Goal: Task Accomplishment & Management: Manage account settings

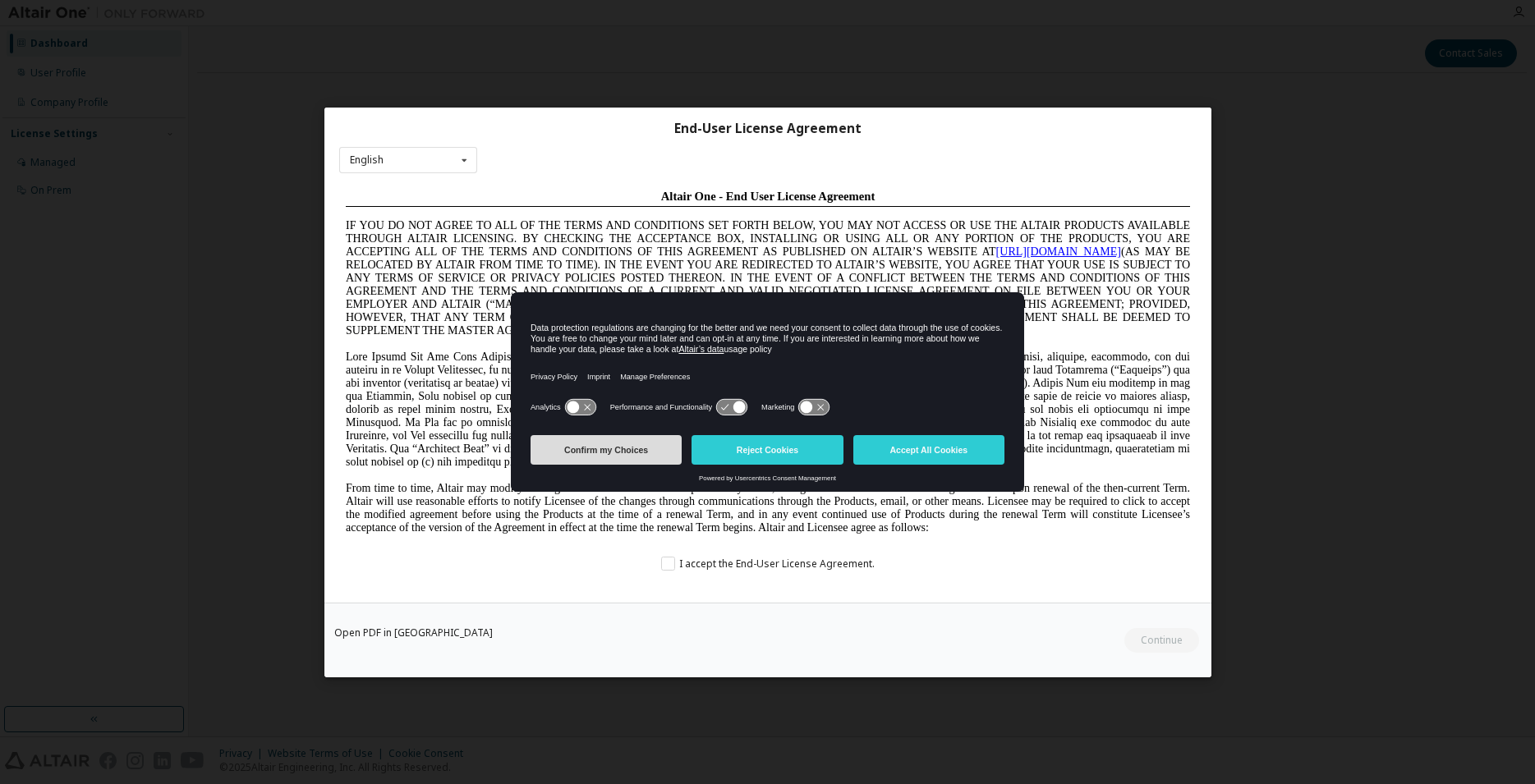
click at [634, 453] on button "Confirm my Choices" at bounding box center [605, 450] width 151 height 30
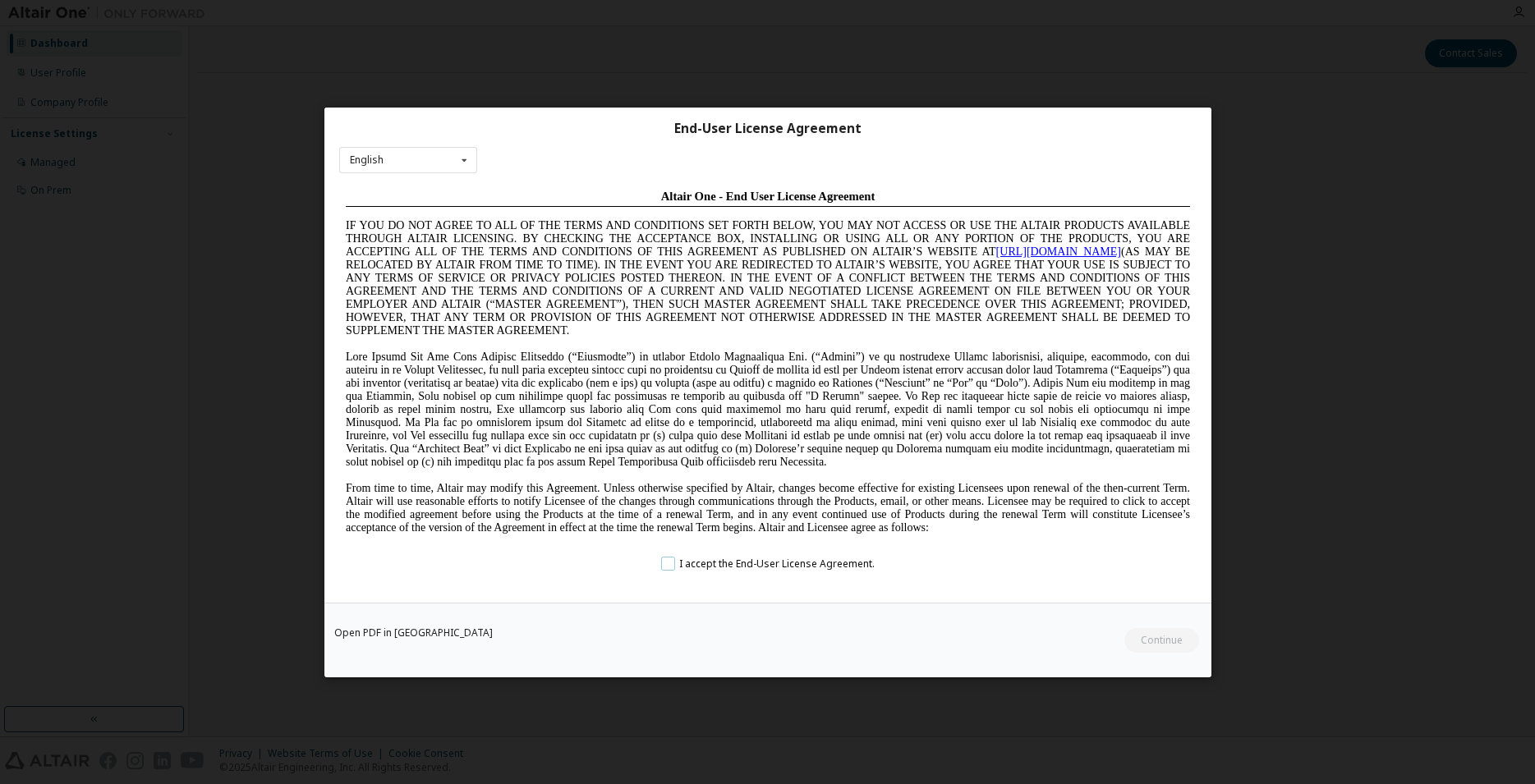
click at [670, 559] on label "I accept the End-User License Agreement." at bounding box center [767, 564] width 213 height 14
click at [1146, 636] on button "Continue" at bounding box center [1161, 640] width 77 height 25
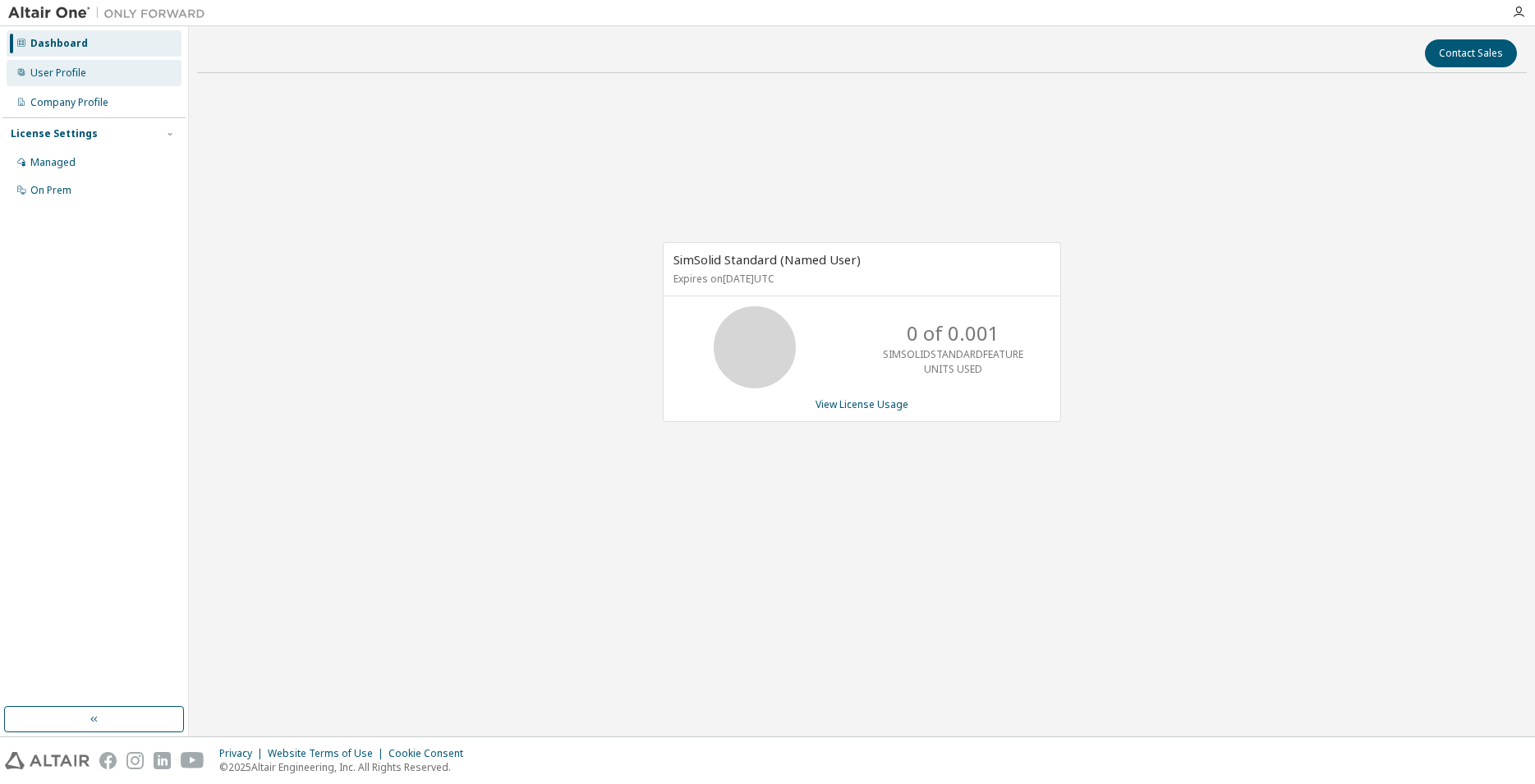
click at [63, 74] on div "User Profile" at bounding box center [57, 72] width 56 height 13
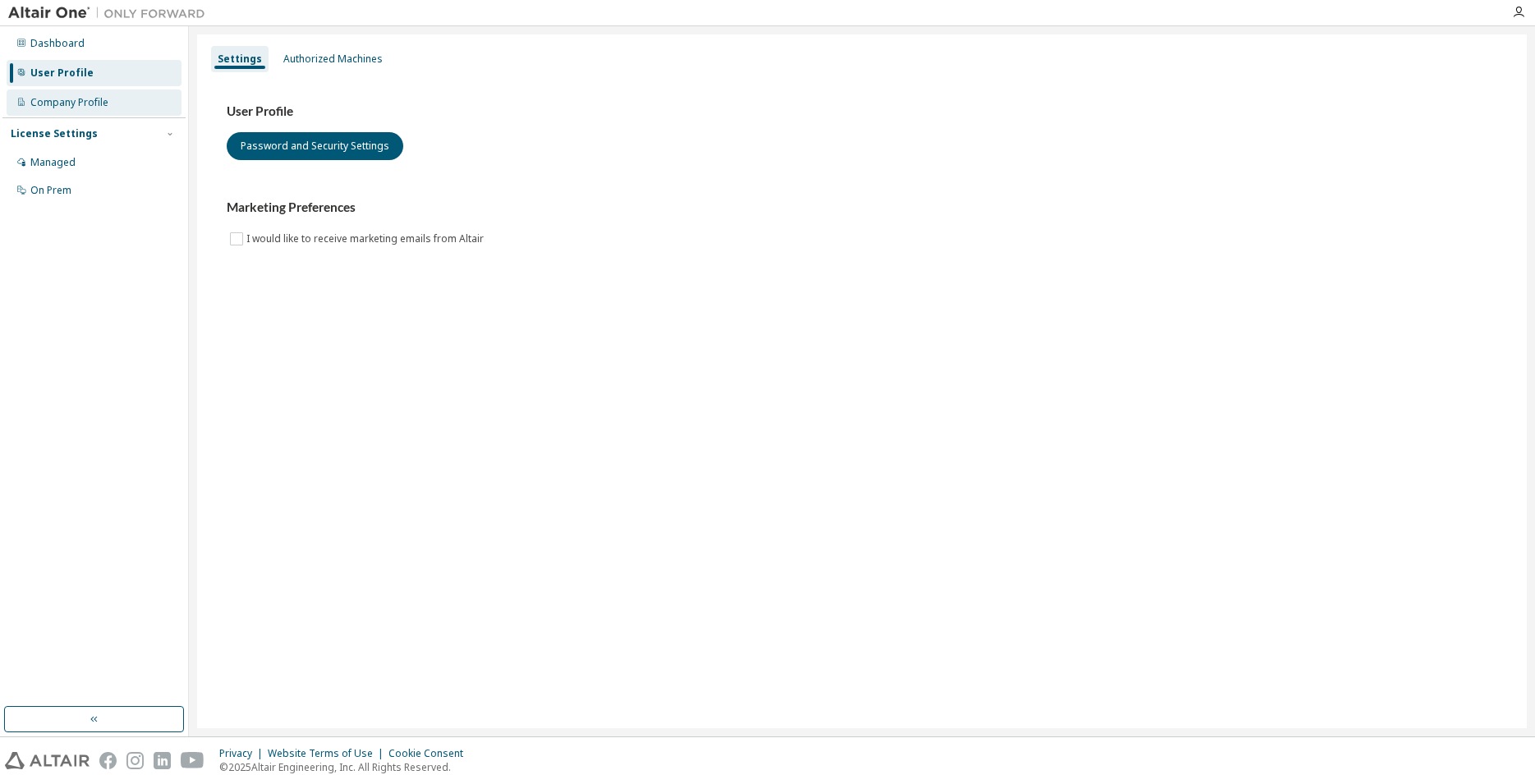
click at [78, 102] on div "Company Profile" at bounding box center [69, 102] width 78 height 13
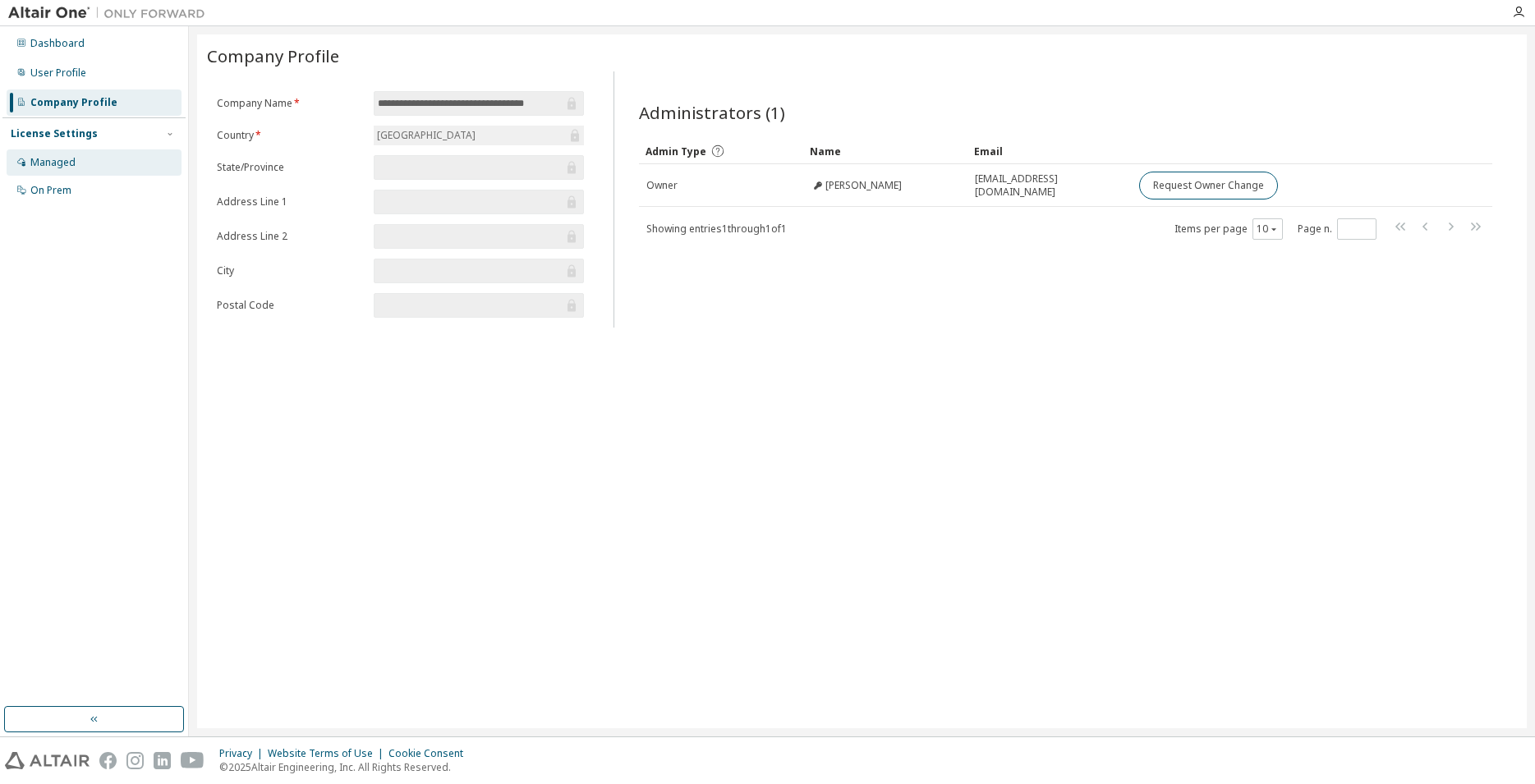
click at [83, 162] on div "Managed" at bounding box center [93, 163] width 175 height 26
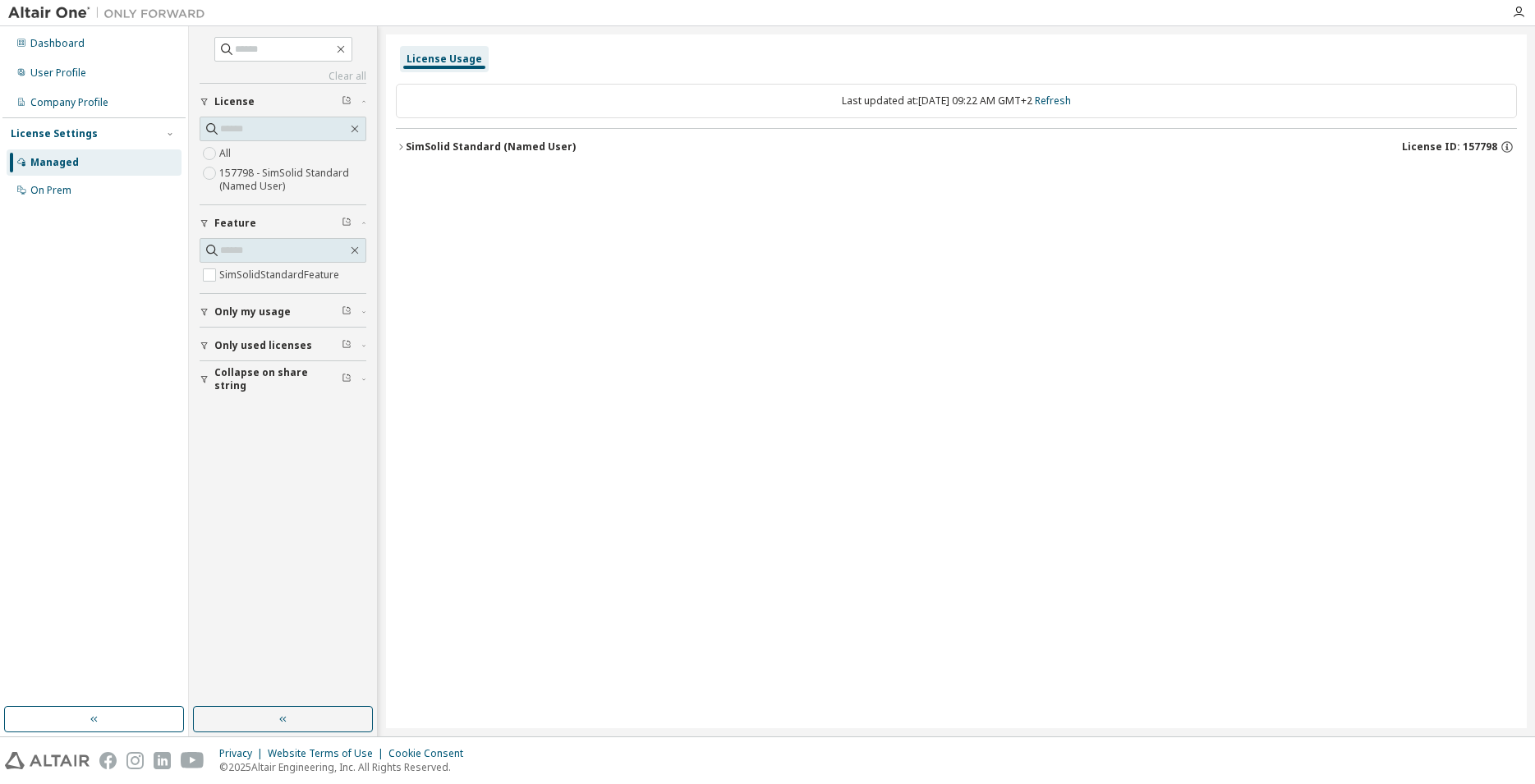
click at [397, 147] on icon "button" at bounding box center [400, 146] width 10 height 10
click at [53, 187] on div "On Prem" at bounding box center [50, 190] width 41 height 13
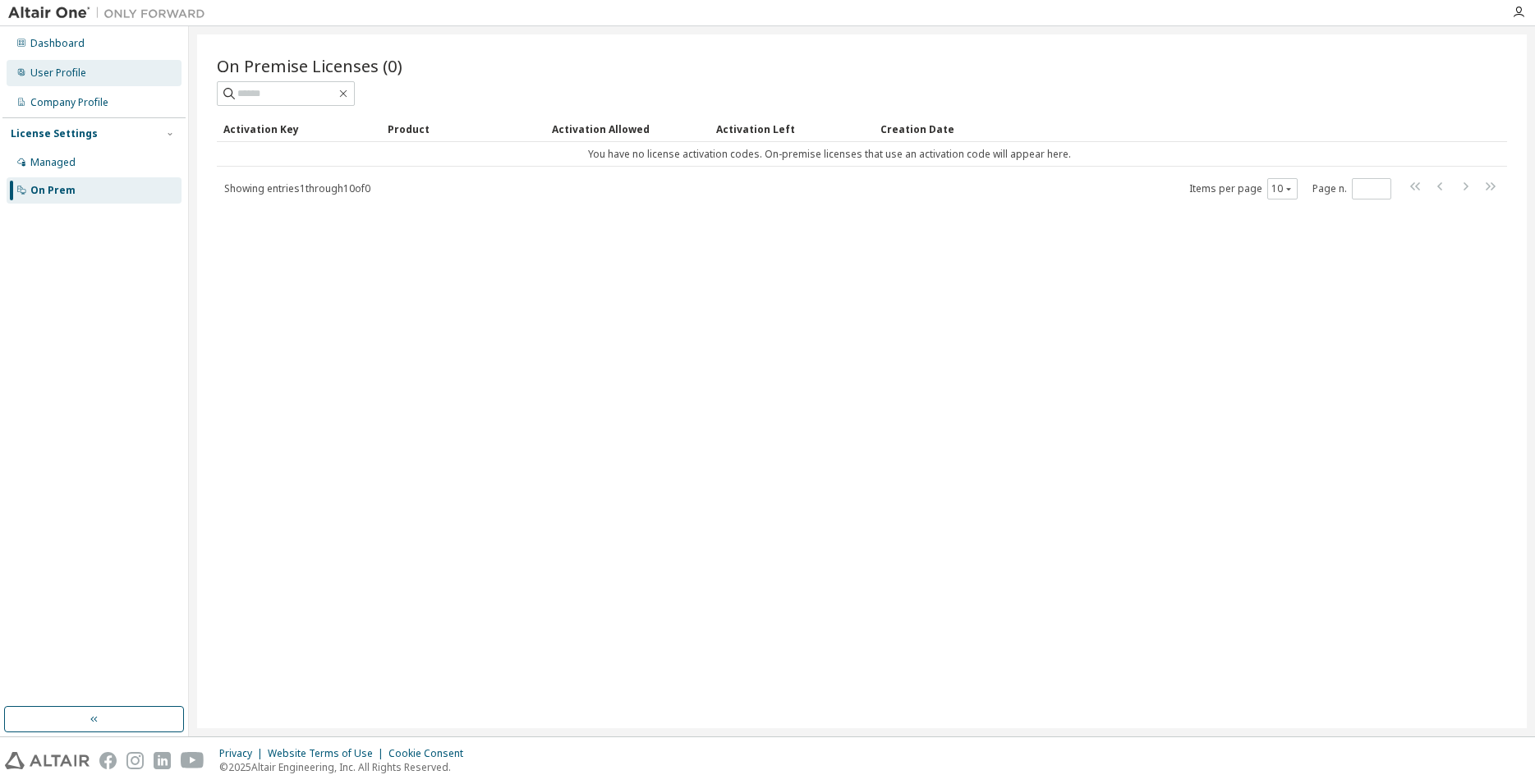
click at [54, 77] on div "User Profile" at bounding box center [57, 72] width 56 height 13
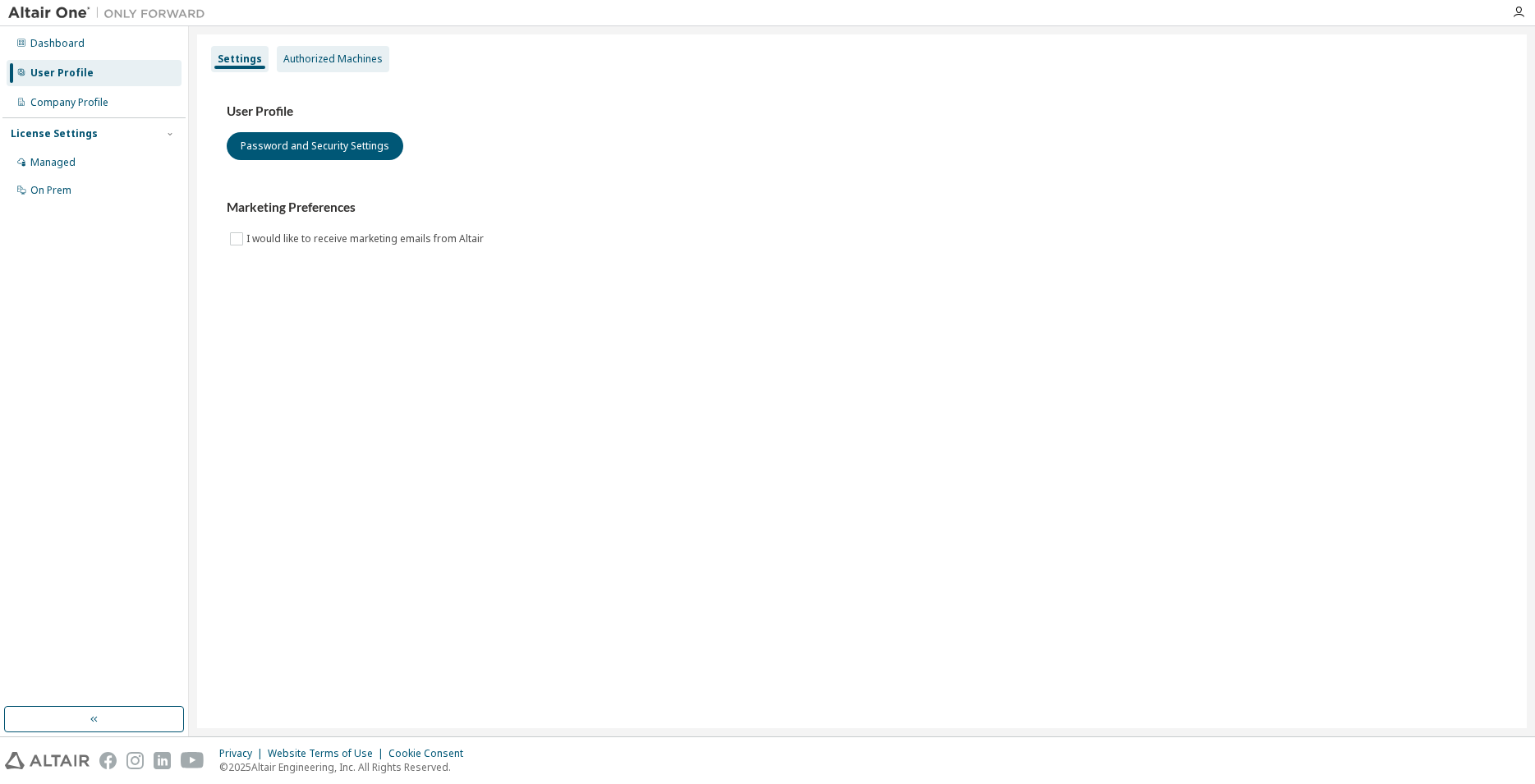
click at [345, 63] on div "Authorized Machines" at bounding box center [333, 59] width 100 height 13
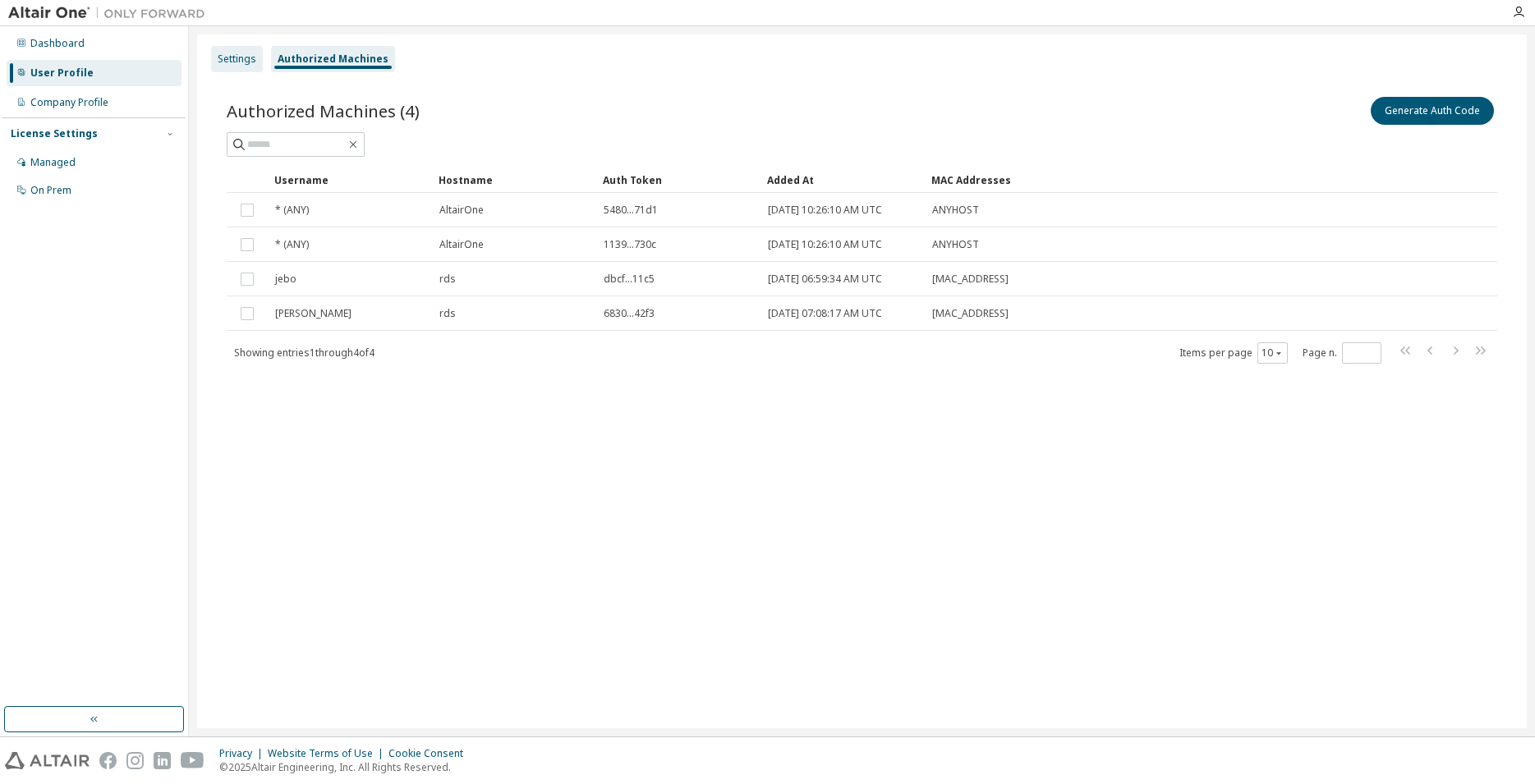
click at [243, 60] on div "Settings" at bounding box center [237, 59] width 39 height 13
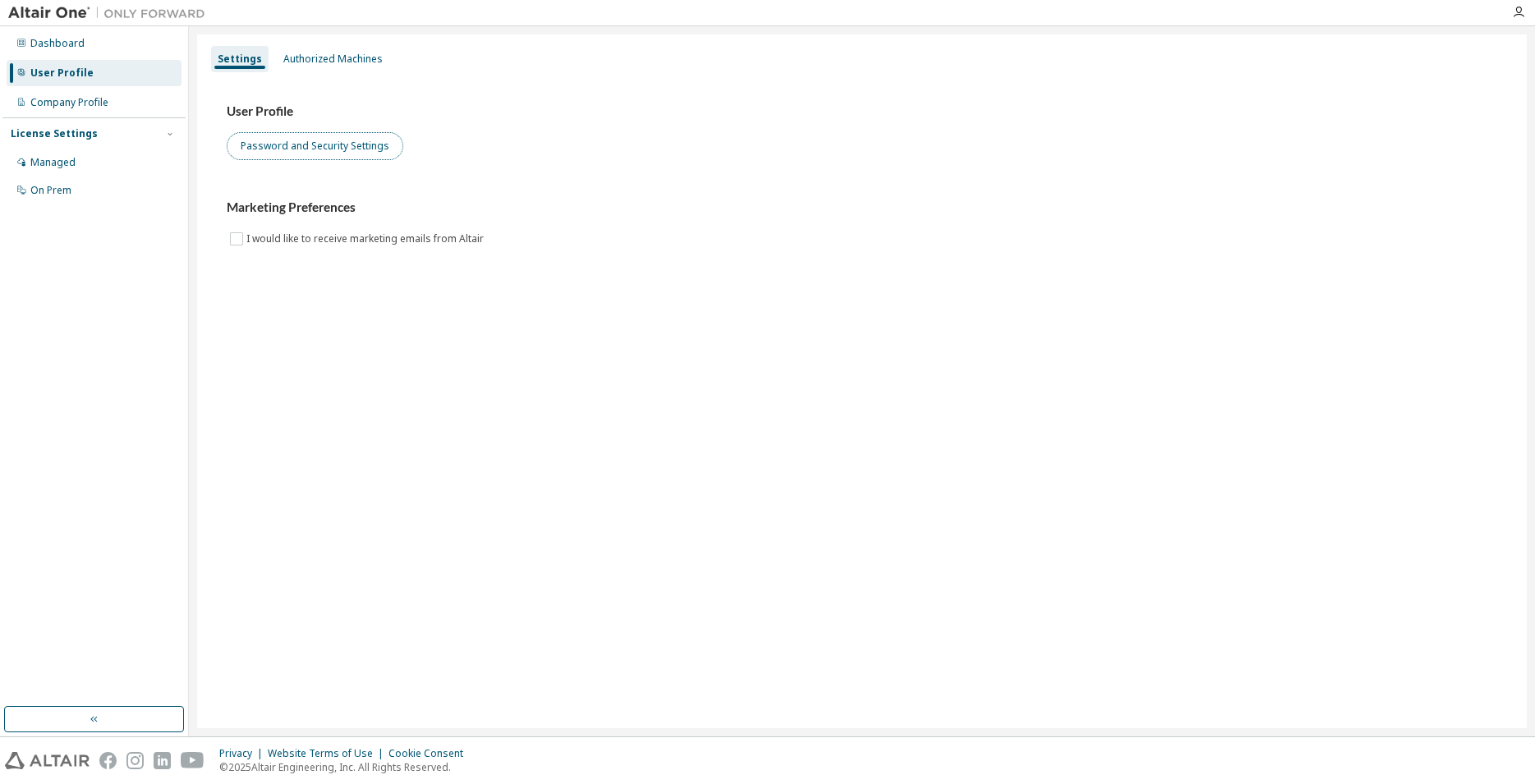
click at [289, 145] on button "Password and Security Settings" at bounding box center [315, 146] width 176 height 28
click at [588, 120] on div "User Profile Password and Security Settings" at bounding box center [862, 131] width 1271 height 56
click at [900, 170] on div "User Profile Password and Security Settings Marketing Preferences I would like …" at bounding box center [862, 175] width 1271 height 145
click at [63, 33] on div "Dashboard" at bounding box center [93, 43] width 175 height 26
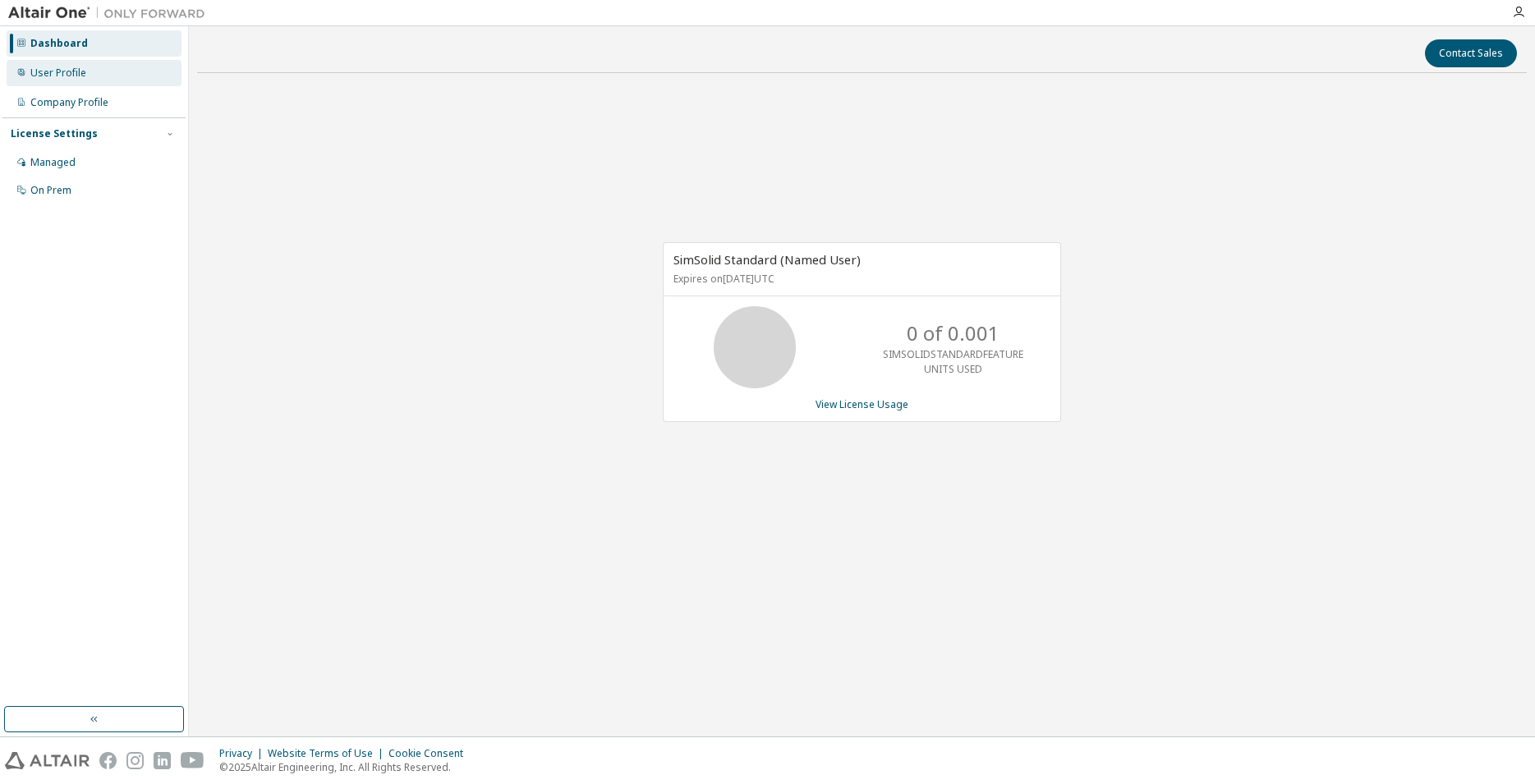
click at [56, 78] on div "User Profile" at bounding box center [57, 72] width 56 height 13
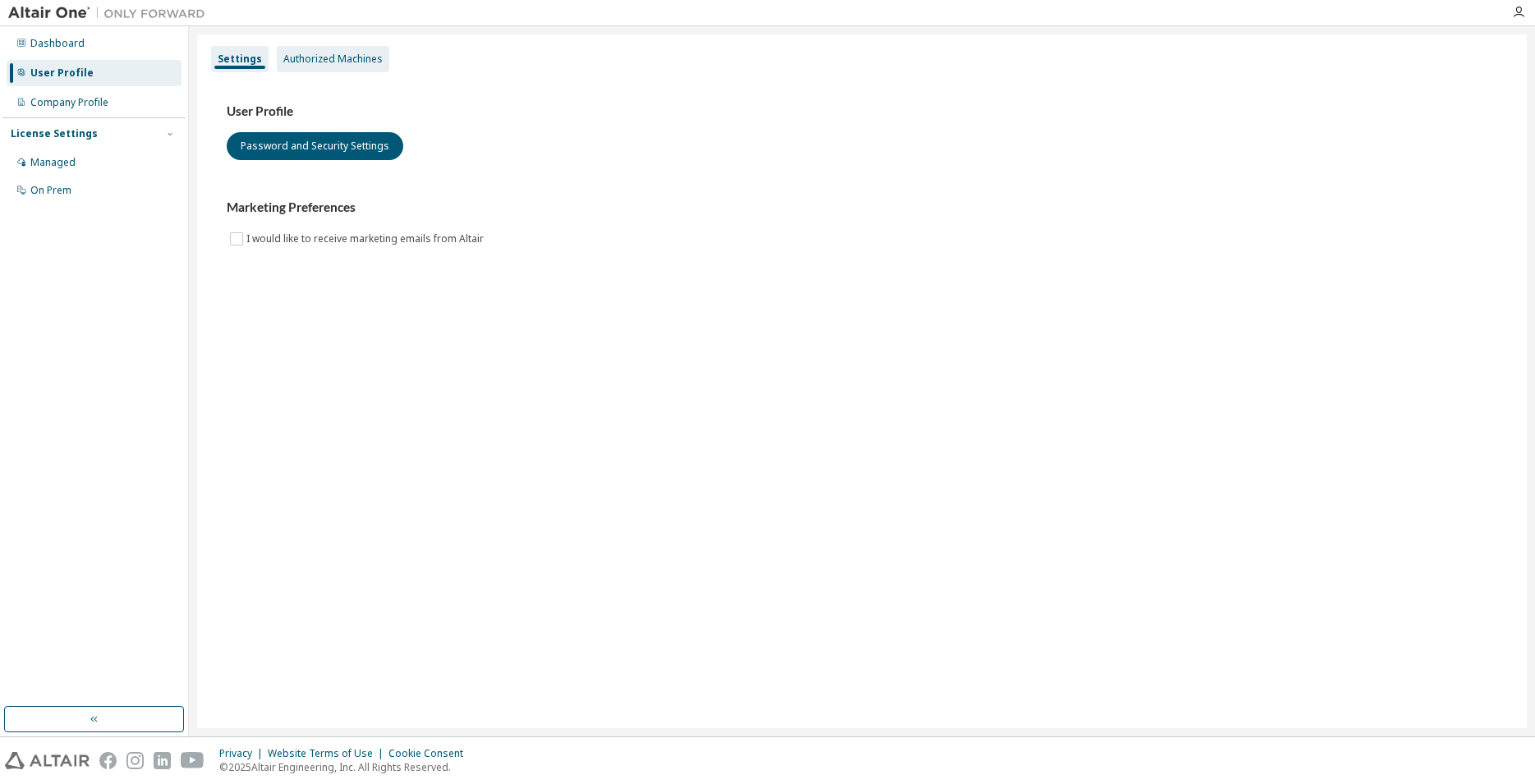
click at [332, 56] on div "Authorized Machines" at bounding box center [333, 59] width 100 height 13
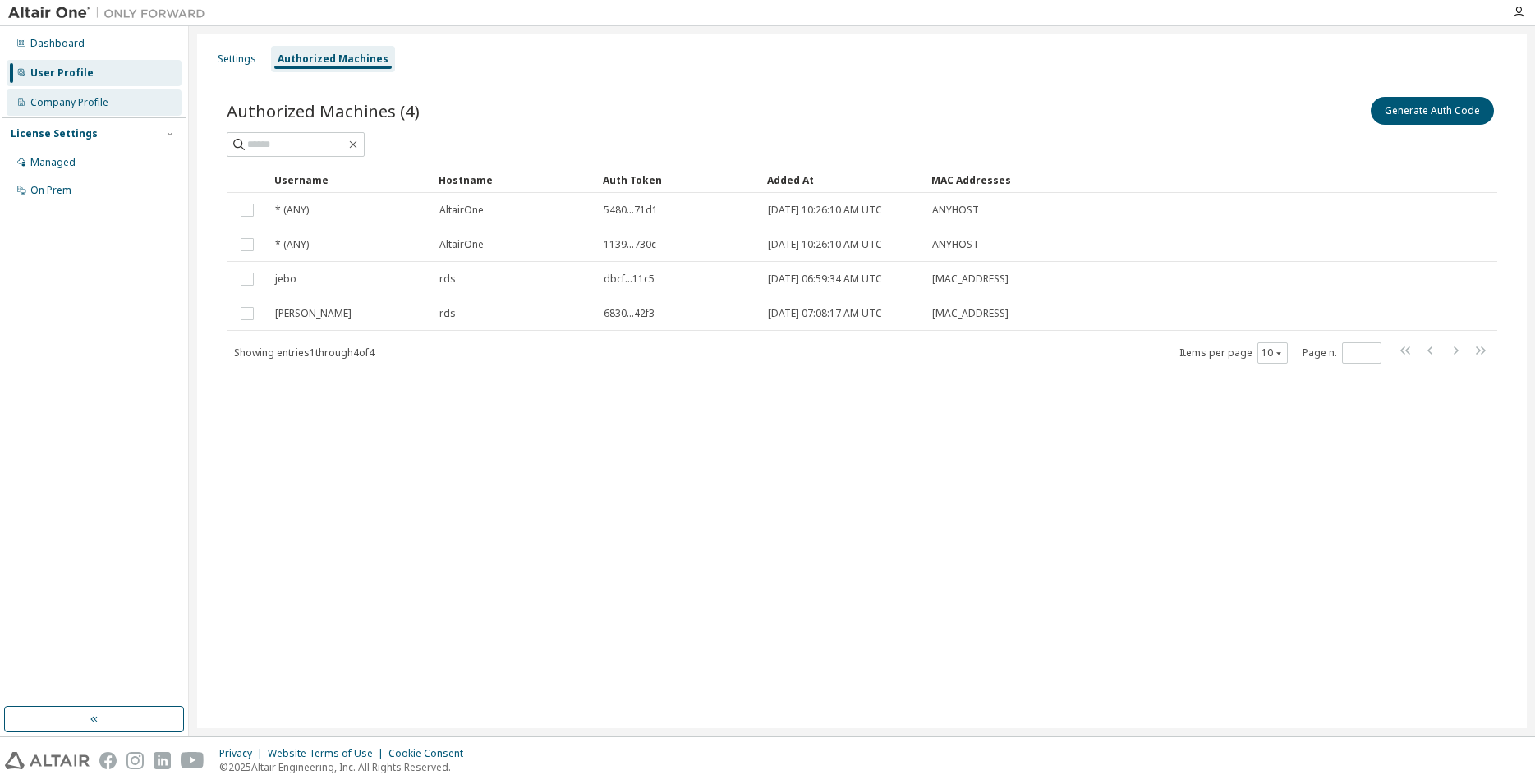
click at [38, 96] on div "Company Profile" at bounding box center [69, 102] width 78 height 13
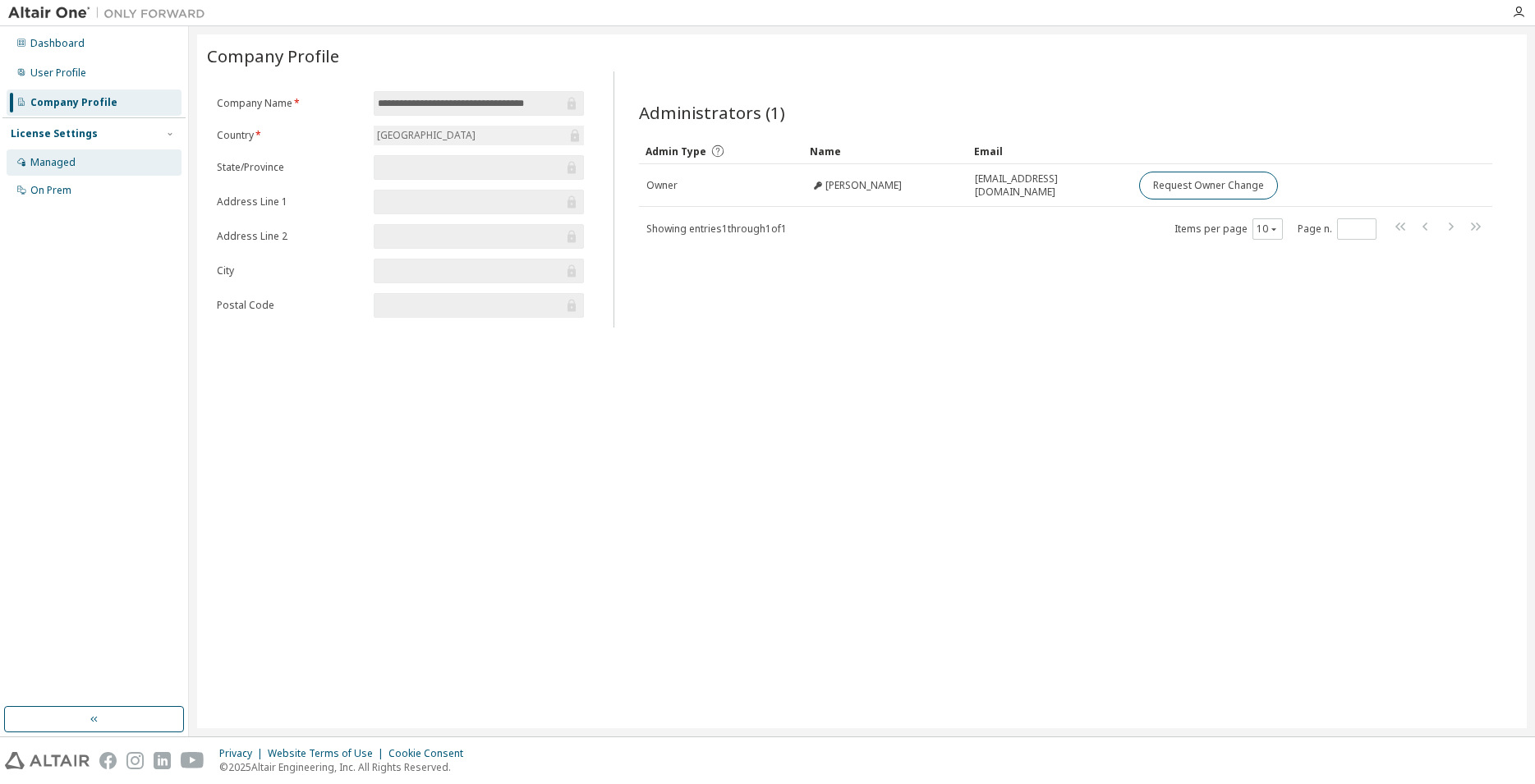
click at [55, 167] on div "Managed" at bounding box center [52, 162] width 45 height 13
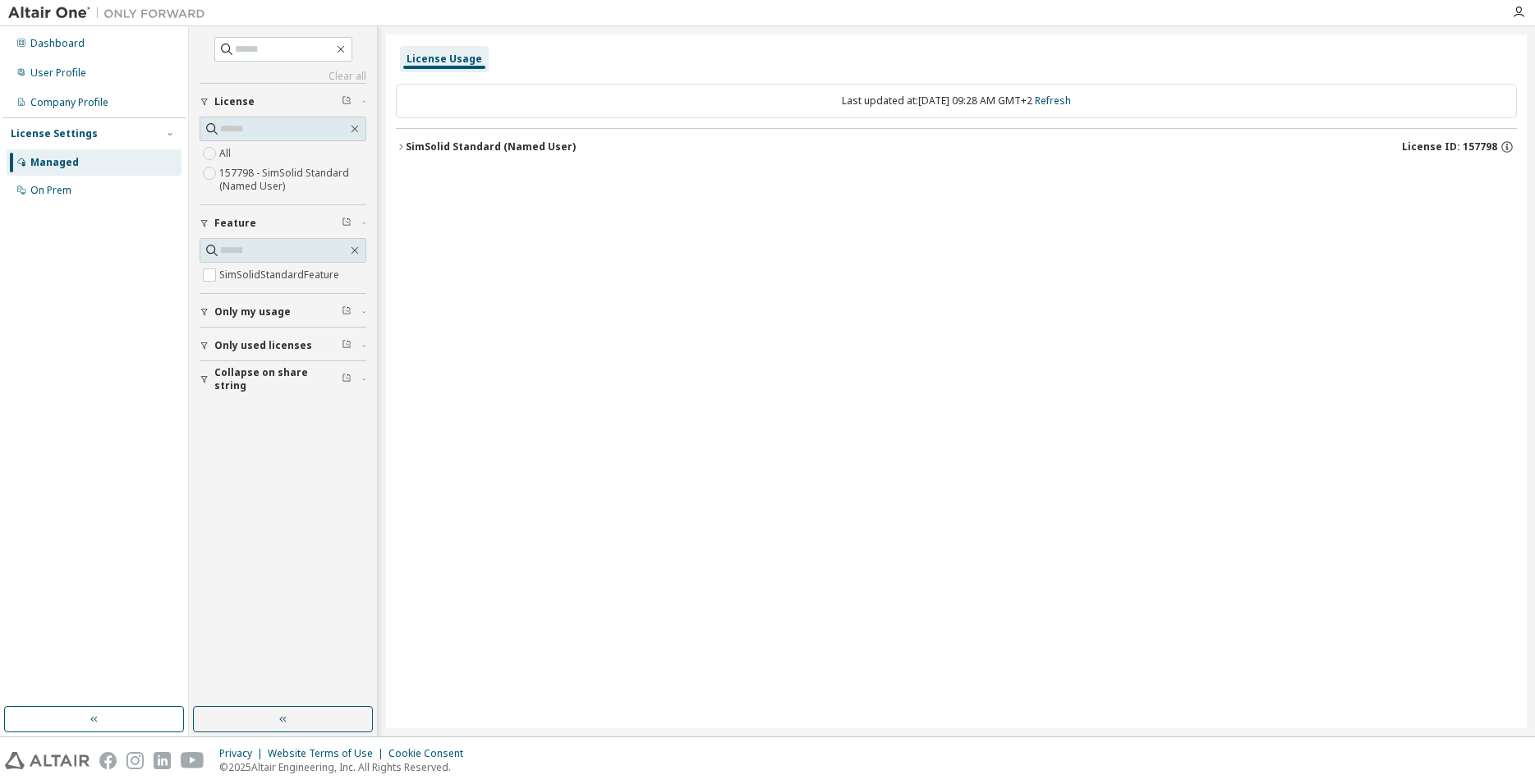
click at [404, 150] on icon "button" at bounding box center [400, 146] width 10 height 10
click at [63, 94] on div "Company Profile" at bounding box center [93, 103] width 175 height 26
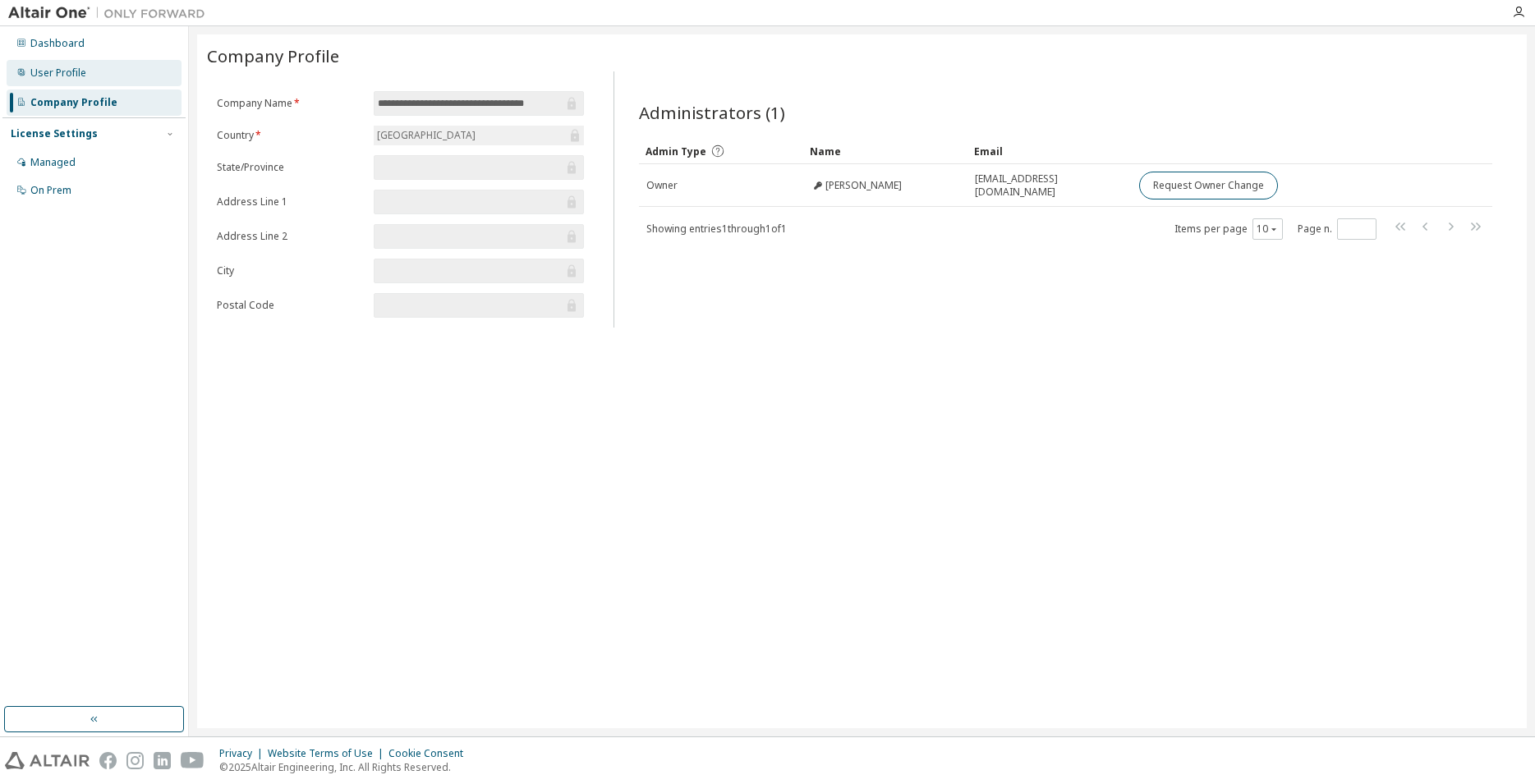
click at [64, 72] on div "User Profile" at bounding box center [57, 72] width 56 height 13
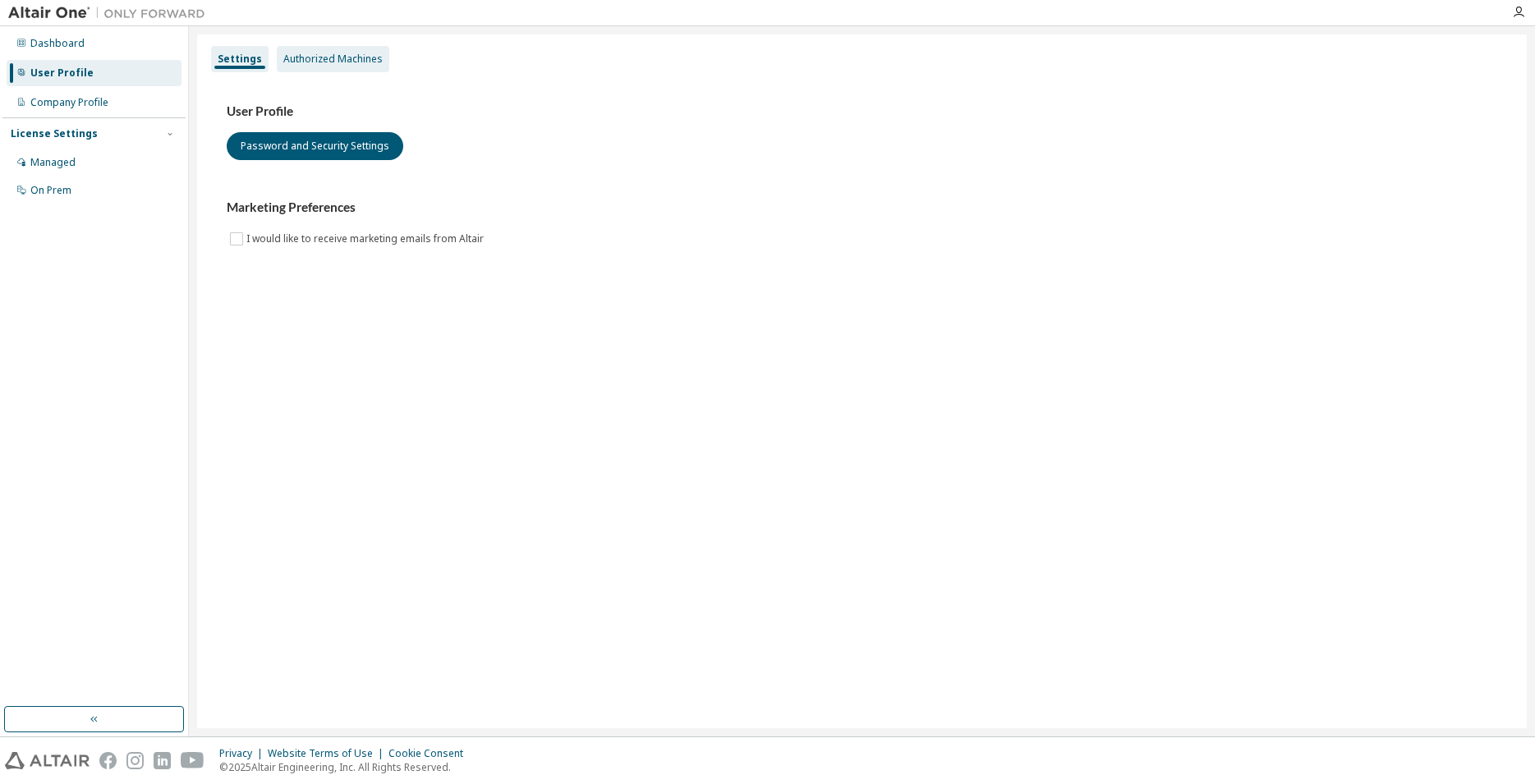
click at [310, 63] on div "Authorized Machines" at bounding box center [333, 59] width 100 height 13
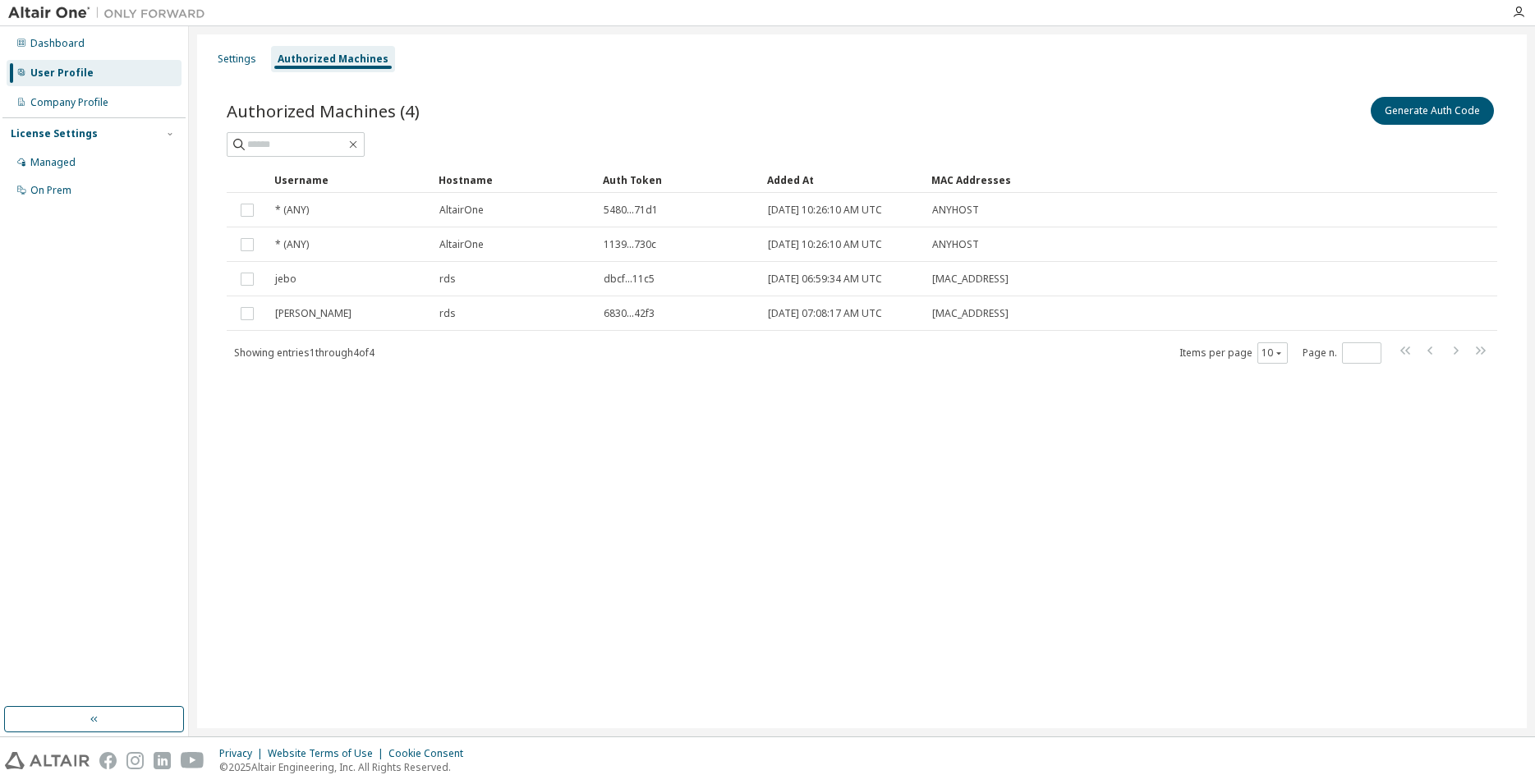
click at [680, 66] on div "Settings Authorized Machines" at bounding box center [862, 59] width 1309 height 30
click at [693, 56] on div "Settings Authorized Machines" at bounding box center [862, 59] width 1309 height 30
